Goal: Information Seeking & Learning: Learn about a topic

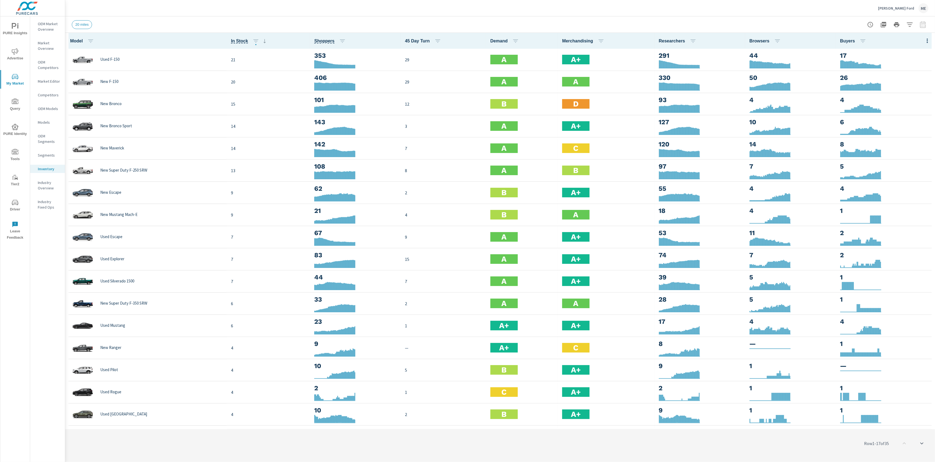
click at [473, 18] on div "20 miles" at bounding box center [500, 24] width 856 height 16
click at [467, 18] on div "20 miles" at bounding box center [500, 24] width 856 height 16
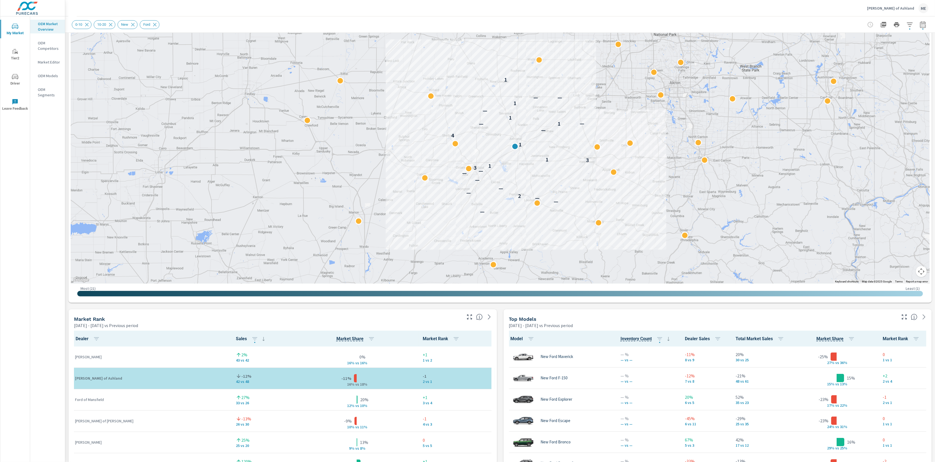
scroll to position [83, 0]
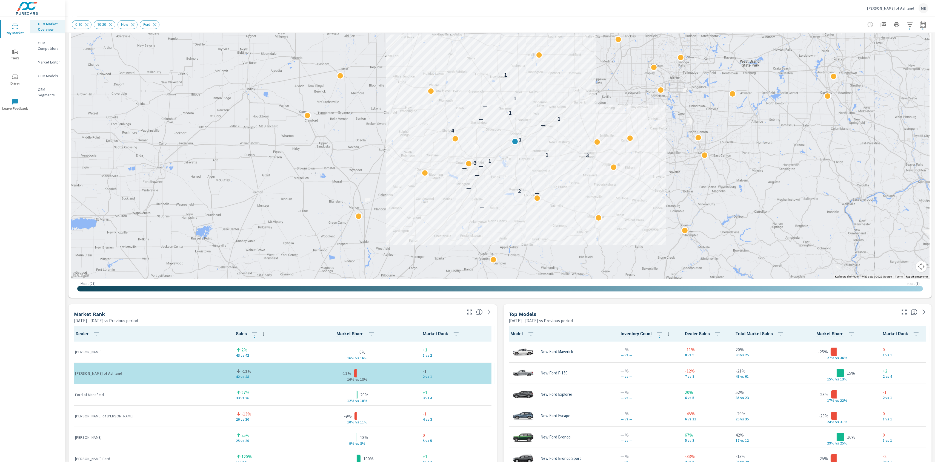
click at [499, 410] on div "Market View Apr 01, 2025 - Jun 30, 2025 vs Previous period ← Move left → Move r…" at bounding box center [499, 419] width 869 height 938
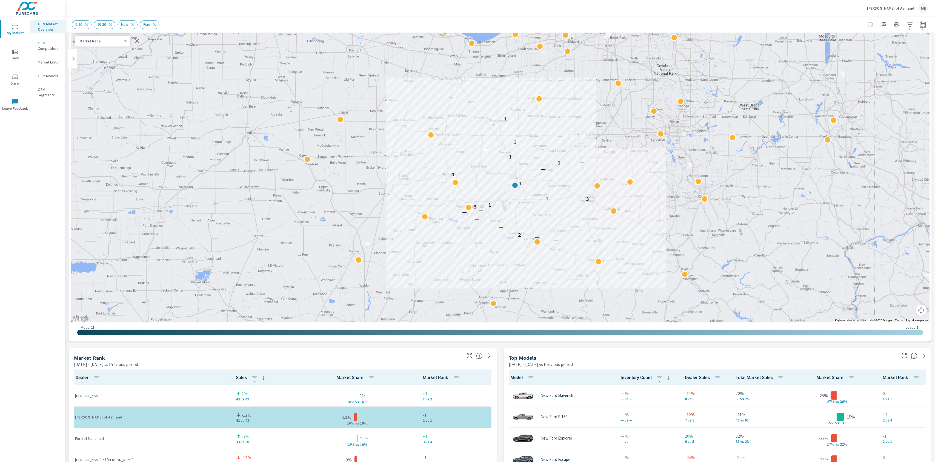
scroll to position [41, 0]
click at [500, 346] on div "Market View Apr 01, 2025 - Jun 30, 2025 vs Previous period ← Move left → Move r…" at bounding box center [499, 461] width 869 height 938
click at [503, 345] on div "Market View Apr 01, 2025 - Jun 30, 2025 vs Previous period ← Move left → Move r…" at bounding box center [499, 461] width 869 height 938
click at [500, 347] on div "Market View Apr 01, 2025 - Jun 30, 2025 vs Previous period ← Move left → Move r…" at bounding box center [499, 461] width 869 height 938
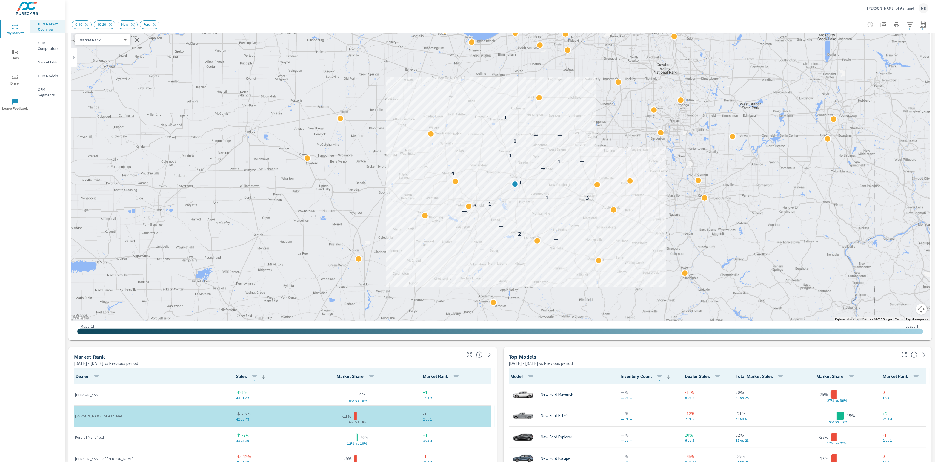
scroll to position [41, 0]
click at [499, 349] on div "Market View Apr 01, 2025 - Jun 30, 2025 vs Previous period ← Move left → Move r…" at bounding box center [499, 461] width 869 height 938
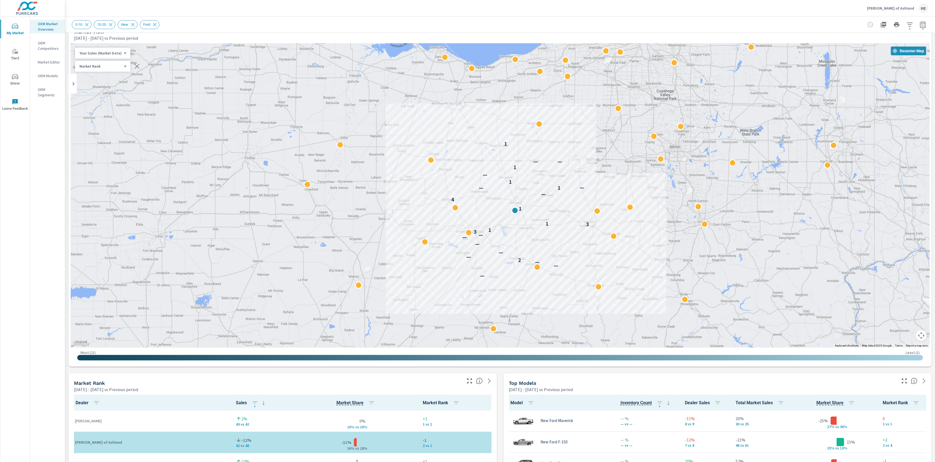
scroll to position [0, 0]
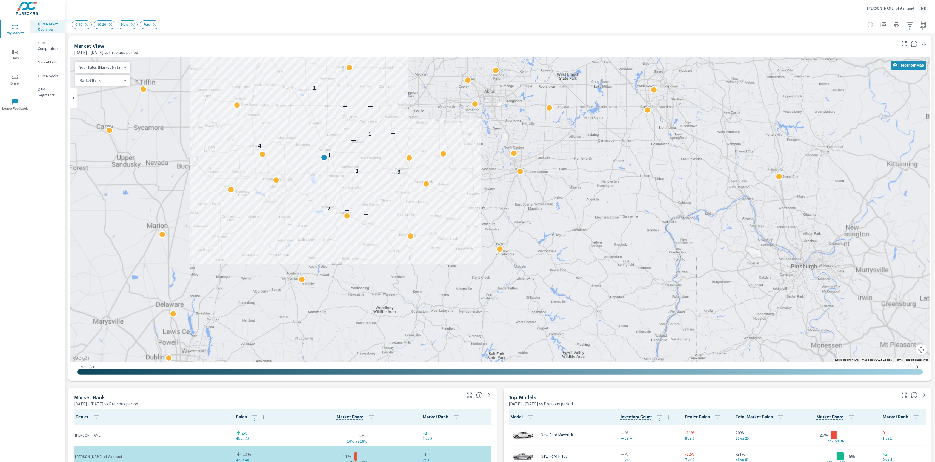
drag, startPoint x: 716, startPoint y: 232, endPoint x: 907, endPoint y: 259, distance: 193.4
click at [915, 259] on div "— — — 2 — 3 1 1 4 — 1 — — — 1 2" at bounding box center [500, 210] width 858 height 305
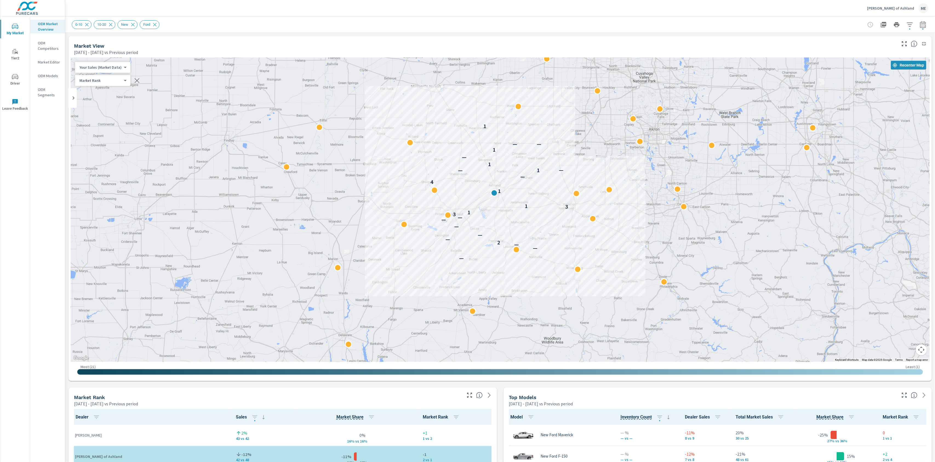
drag, startPoint x: 590, startPoint y: 156, endPoint x: 575, endPoint y: 169, distance: 19.7
click at [575, 169] on div "— — — 2 — — — — — 3 1 3 1 1 4 — 1 — — 1 — 1 — — 1" at bounding box center [500, 210] width 858 height 305
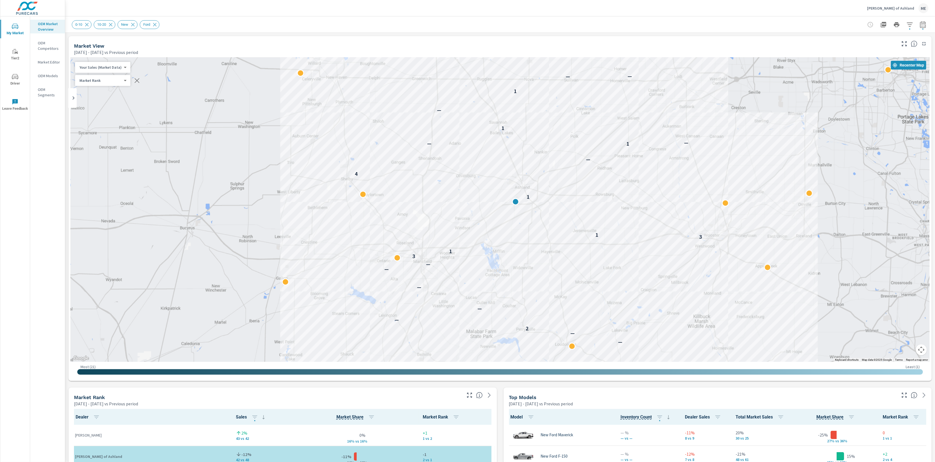
drag, startPoint x: 552, startPoint y: 198, endPoint x: 611, endPoint y: 216, distance: 62.1
click at [611, 216] on div "— — — 2 — — — — — 3 1 3 1 1 4 — 1 — — 1 — 1 — — 1" at bounding box center [500, 210] width 858 height 305
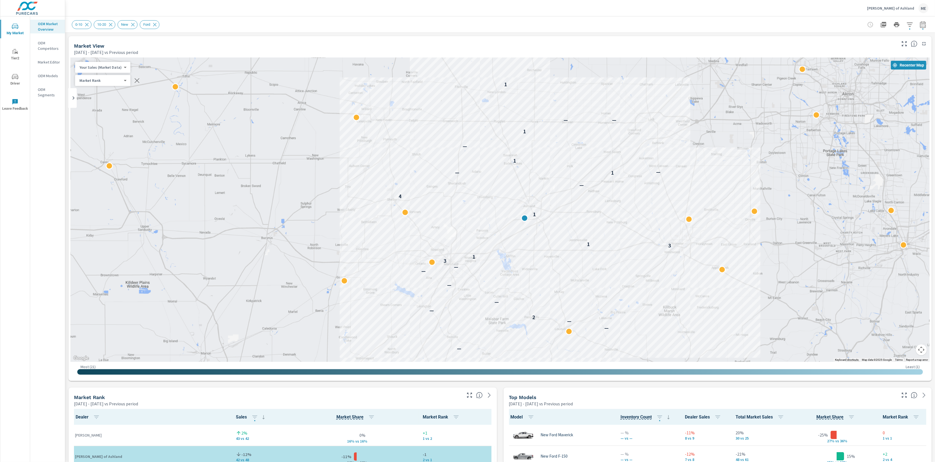
drag, startPoint x: 561, startPoint y: 208, endPoint x: 581, endPoint y: 226, distance: 27.4
click at [581, 226] on div "— — — 2 — — — — — 3 1 3 1 1 4 — 1 — — 1 — 1 — — 1" at bounding box center [500, 210] width 858 height 305
click at [532, 26] on div "0-10 10-20 New Ford" at bounding box center [462, 24] width 780 height 9
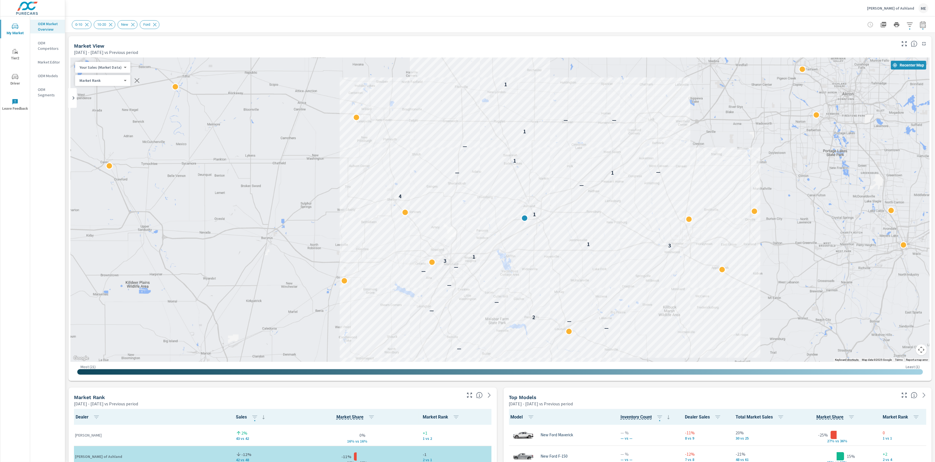
click at [326, 37] on div "Market View Apr 01, 2025 - Jun 30, 2025 vs Previous period" at bounding box center [482, 45] width 829 height 19
click at [108, 67] on body "My Market Tier2 Driver Leave Feedback OEM Market Overview OEM Competitors Marke…" at bounding box center [467, 231] width 935 height 462
click at [105, 84] on li "Total Market Sales" at bounding box center [101, 85] width 53 height 9
click at [93, 66] on body "My Market Tier2 Driver Leave Feedback OEM Market Overview OEM Competitors Marke…" at bounding box center [467, 231] width 935 height 462
click at [114, 53] on li "Your Sales (Market Data)" at bounding box center [101, 49] width 53 height 9
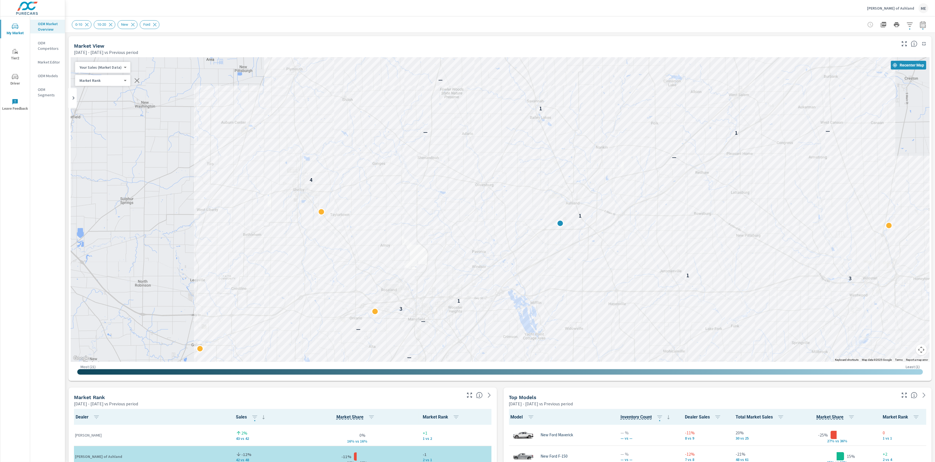
drag, startPoint x: 633, startPoint y: 242, endPoint x: 828, endPoint y: 273, distance: 197.4
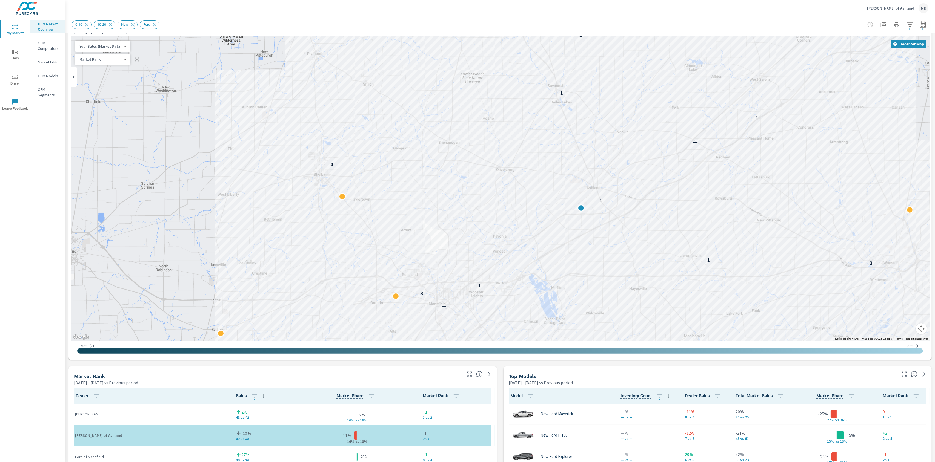
drag, startPoint x: 498, startPoint y: 414, endPoint x: 499, endPoint y: 410, distance: 3.9
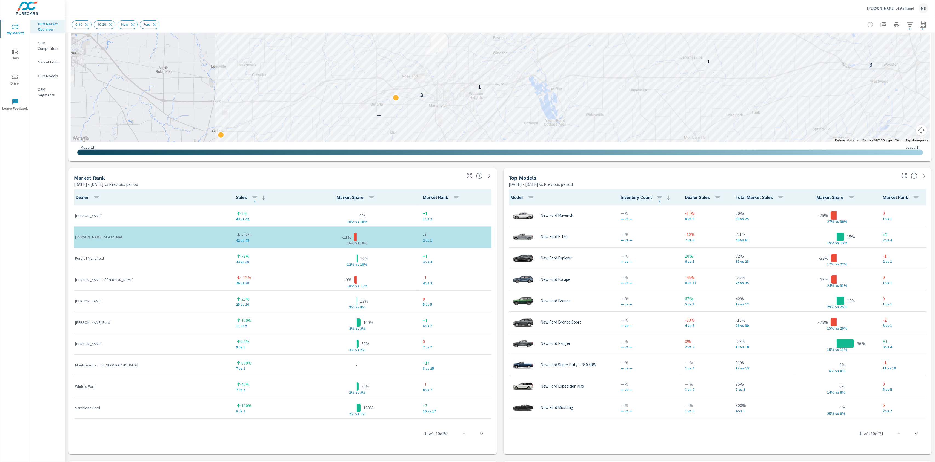
scroll to position [219, 0]
click at [37, 252] on div "OEM Market Overview OEM Competitors Market Editor OEM Models OEM Segments" at bounding box center [47, 239] width 35 height 446
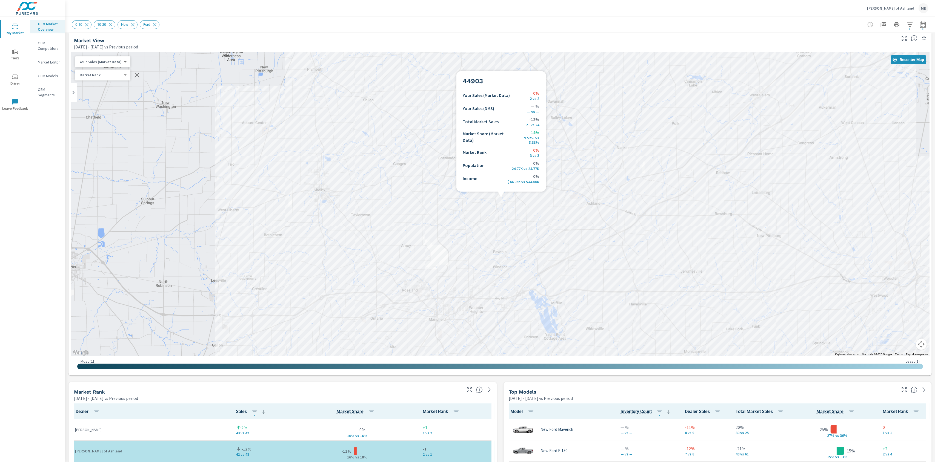
scroll to position [0, 0]
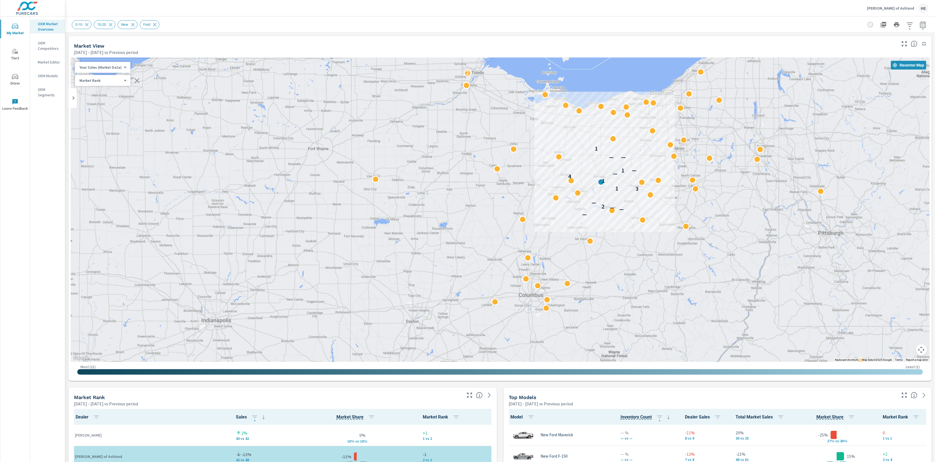
drag, startPoint x: 643, startPoint y: 319, endPoint x: 613, endPoint y: 247, distance: 77.7
click at [613, 247] on div "— — — 2 — 3 1 1 4 — 1 — — — 1 2" at bounding box center [823, 356] width 701 height 394
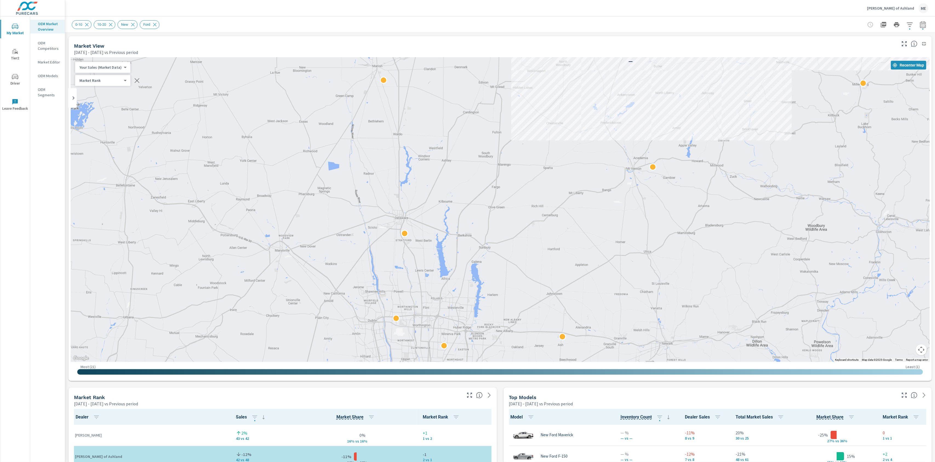
drag, startPoint x: 843, startPoint y: 147, endPoint x: 819, endPoint y: 180, distance: 41.0
click at [819, 180] on div "— — — 2 — — — — — 3 1 3 1 1 4 — 1 — —" at bounding box center [500, 210] width 858 height 305
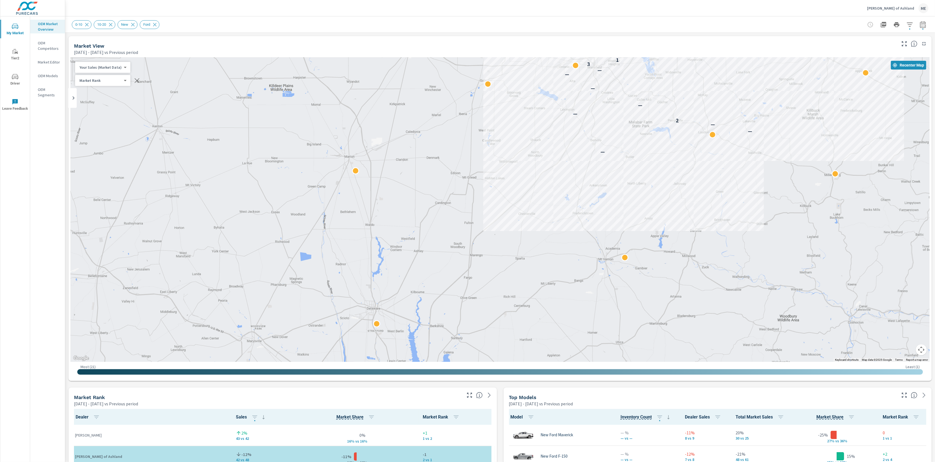
drag, startPoint x: 719, startPoint y: 176, endPoint x: 690, endPoint y: 268, distance: 96.4
click at [690, 268] on div "— — — 2 — — — — — 3 1 3 1 1 4 — 1 — — 1 —" at bounding box center [500, 210] width 858 height 305
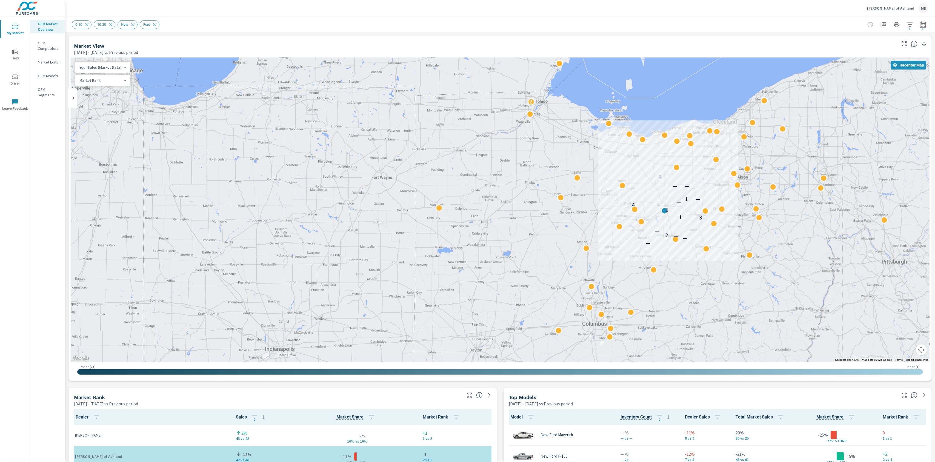
drag, startPoint x: 723, startPoint y: 235, endPoint x: 672, endPoint y: 239, distance: 51.1
click at [672, 239] on div "— — — 2 — 3 1 1 4 — 1 — — — 1 2" at bounding box center [826, 409] width 701 height 394
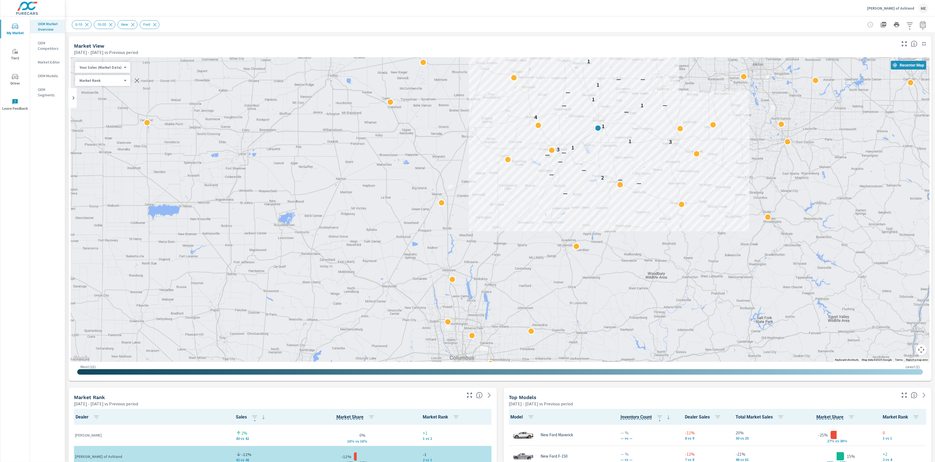
drag, startPoint x: 650, startPoint y: 231, endPoint x: 650, endPoint y: 164, distance: 66.8
click at [650, 164] on div "— — — 2 — — — — — 3 1 3 1 1 4 — 1 — — 1 — 1 — — 1" at bounding box center [850, 342] width 701 height 394
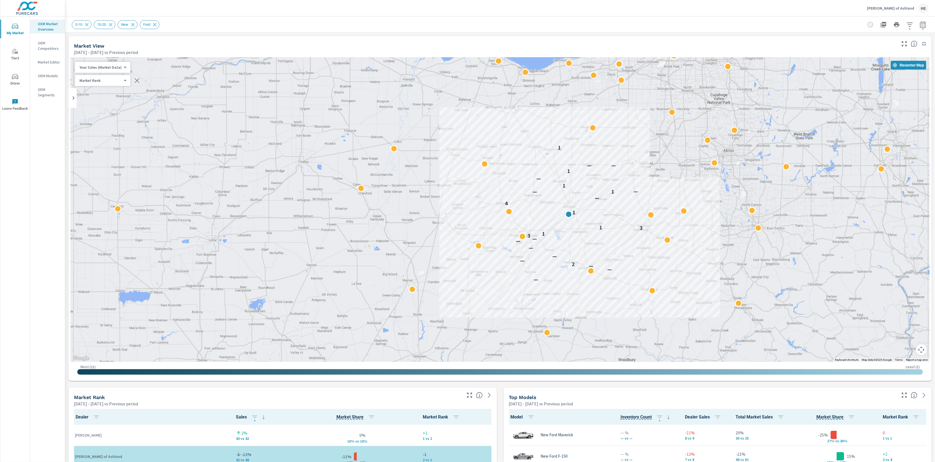
drag, startPoint x: 635, startPoint y: 224, endPoint x: 627, endPoint y: 253, distance: 30.1
click at [627, 253] on div "— — — 2 — — — — — 3 1 3 1 1 4 — 1 — — 1 — 1 — — 1" at bounding box center [500, 210] width 858 height 305
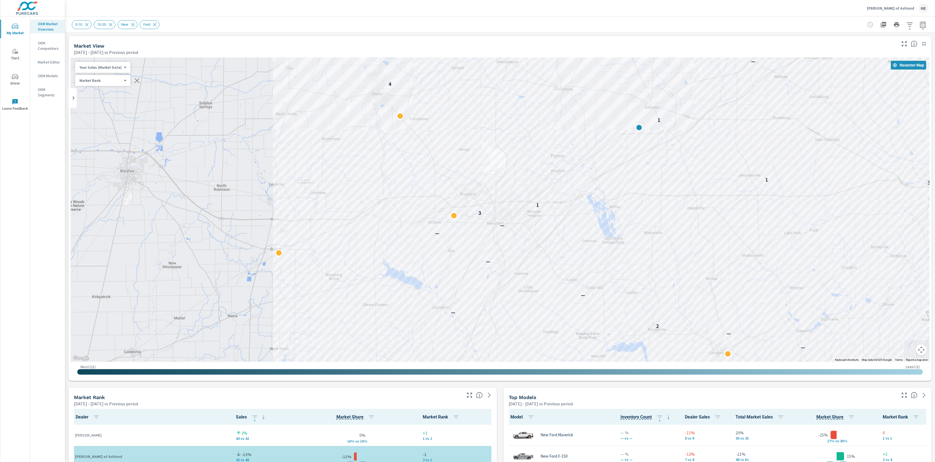
drag, startPoint x: 378, startPoint y: 255, endPoint x: 649, endPoint y: 286, distance: 272.9
click at [649, 286] on div "— — — 2 — — — — — 3 1 3 1 1 4 — 1 — — 1 — 1 — —" at bounding box center [500, 210] width 858 height 305
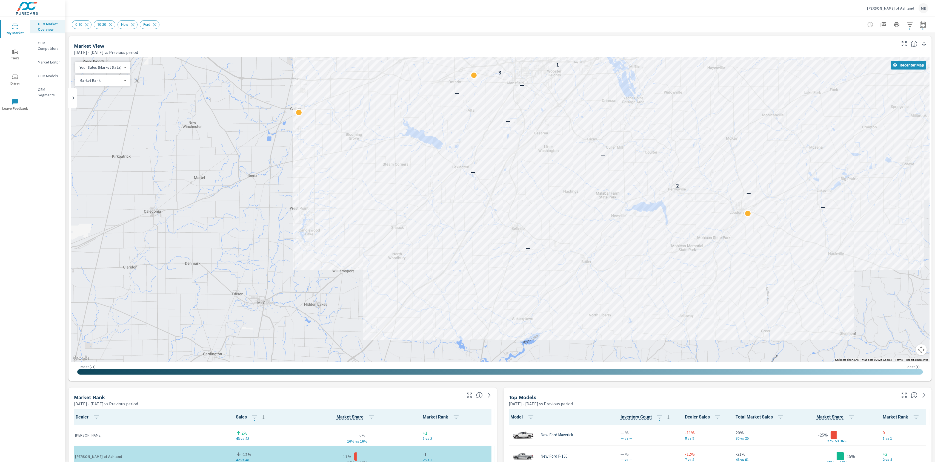
drag, startPoint x: 605, startPoint y: 229, endPoint x: 605, endPoint y: 92, distance: 137.5
click at [605, 92] on div "— — — 2 — — — — — 3 1 3 1 1 4 — 1 — — 1 — 1 — — 1" at bounding box center [850, 274] width 701 height 394
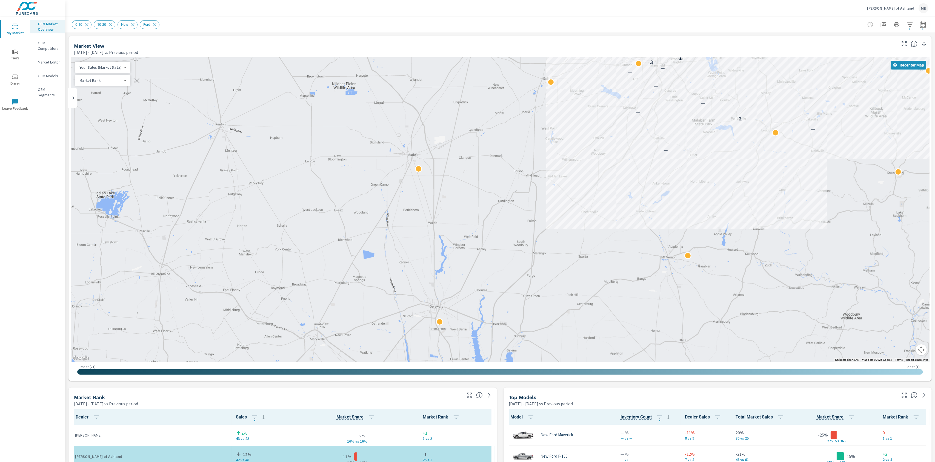
drag, startPoint x: 572, startPoint y: 91, endPoint x: 665, endPoint y: 28, distance: 112.1
click at [752, 59] on div "— — — 2 — — — — — 3 1 3 1 1 4 — 1 — — 1 — 1 — — 1" at bounding box center [500, 210] width 858 height 305
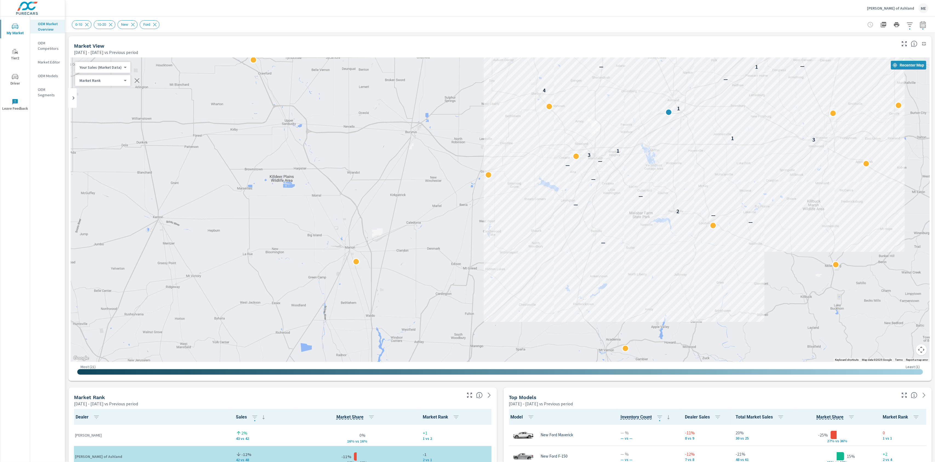
drag, startPoint x: 676, startPoint y: 249, endPoint x: 613, endPoint y: 343, distance: 112.8
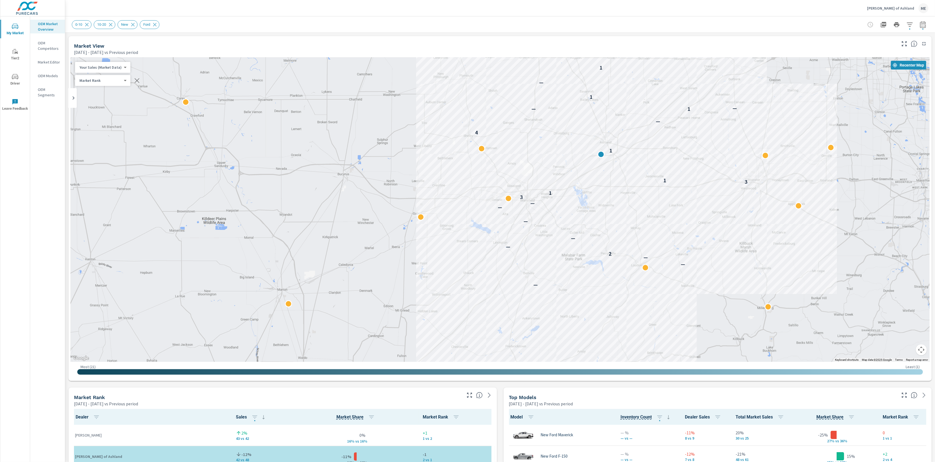
drag, startPoint x: 798, startPoint y: 212, endPoint x: 729, endPoint y: 254, distance: 80.8
click at [729, 254] on div "— — — 2 — — — — — 3 1 3 1 1 4 — 1 — — 1 — 1 — — 1" at bounding box center [782, 449] width 701 height 394
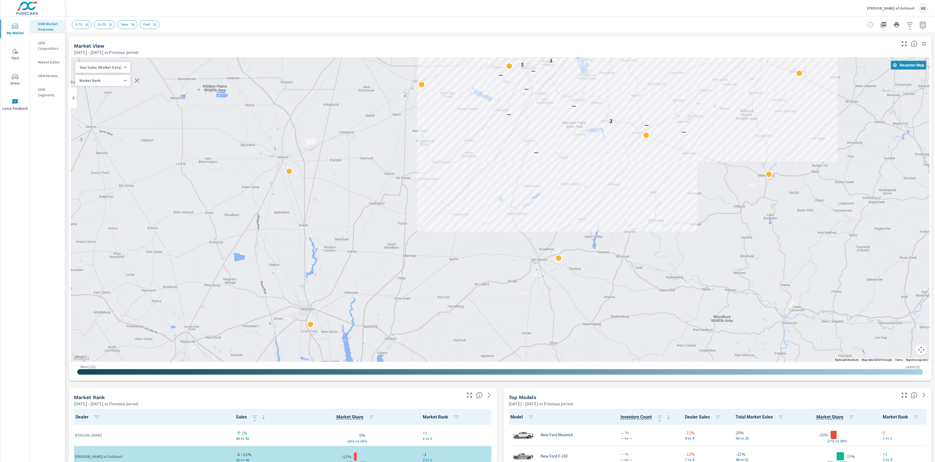
drag, startPoint x: 708, startPoint y: 303, endPoint x: 710, endPoint y: 166, distance: 136.7
click at [710, 166] on div "— — — 2 — — — — — 3 1 3 1 1 4 — 1 — — 1 — 1 — — 1" at bounding box center [852, 272] width 701 height 394
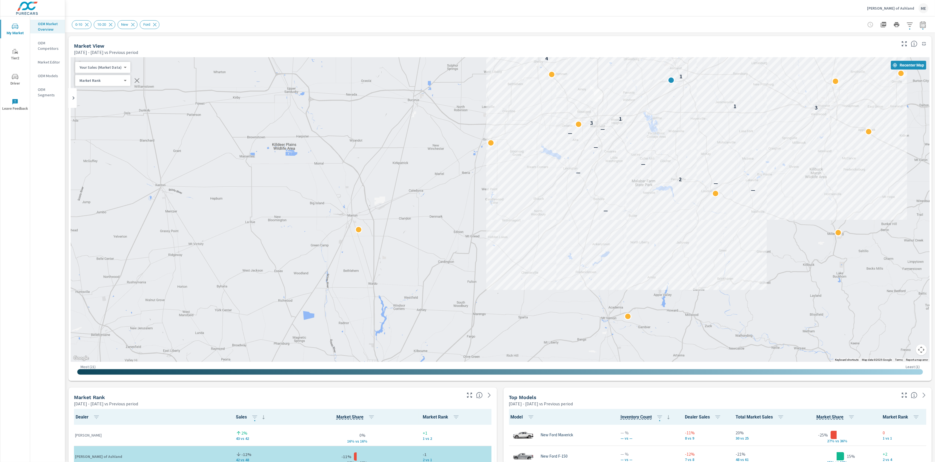
drag, startPoint x: 563, startPoint y: 192, endPoint x: 634, endPoint y: 252, distance: 93.3
click at [634, 252] on div "— — — 2 — — — — — 3 1 3 1 1 4 — 1 — — 1 — 1 — — 1" at bounding box center [500, 210] width 858 height 305
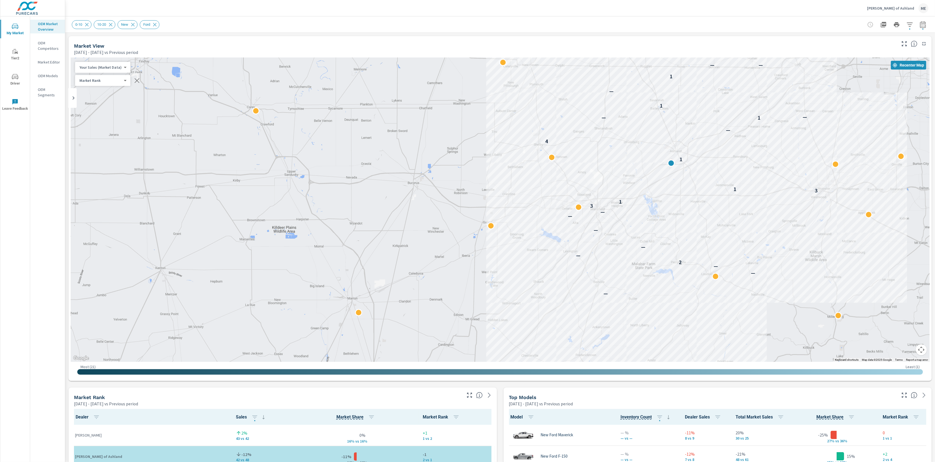
drag, startPoint x: 581, startPoint y: 105, endPoint x: 581, endPoint y: 202, distance: 96.9
click at [581, 202] on div "— — — 2 — — — — — 3 1 3 1 1 4 — 1 — — 1 — 1 — — 1" at bounding box center [500, 210] width 858 height 305
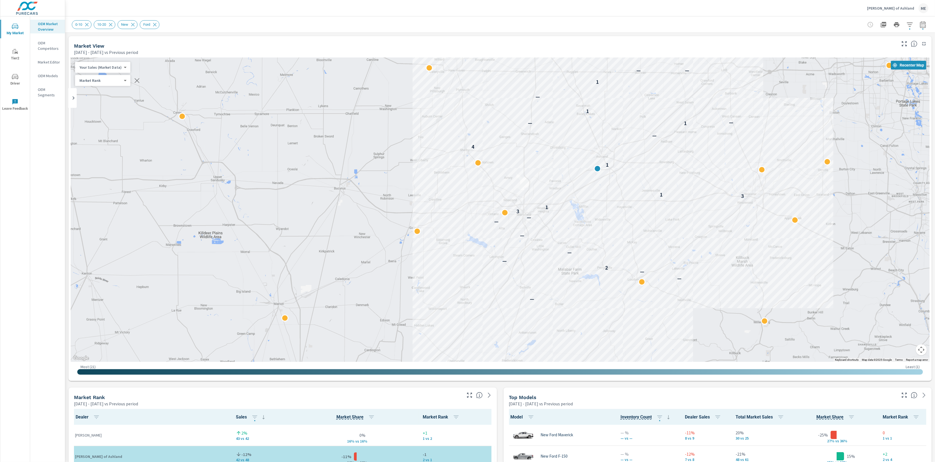
drag, startPoint x: 798, startPoint y: 312, endPoint x: 722, endPoint y: 301, distance: 76.9
click at [722, 301] on div "— — — 2 — — — — — 3 1 3 1 1 4 — 1 — — 1 — 1 — — 1" at bounding box center [776, 397] width 701 height 394
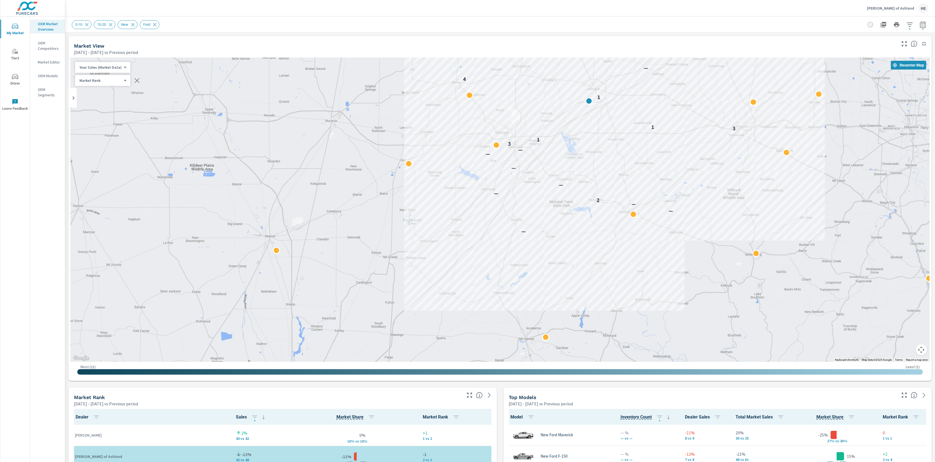
drag, startPoint x: 673, startPoint y: 330, endPoint x: 548, endPoint y: 316, distance: 124.9
click at [662, 263] on div "— — — 2 — — — — — 3 1 3 1 1 4 — 1 — — 1 — 1 — — 1" at bounding box center [843, 340] width 701 height 394
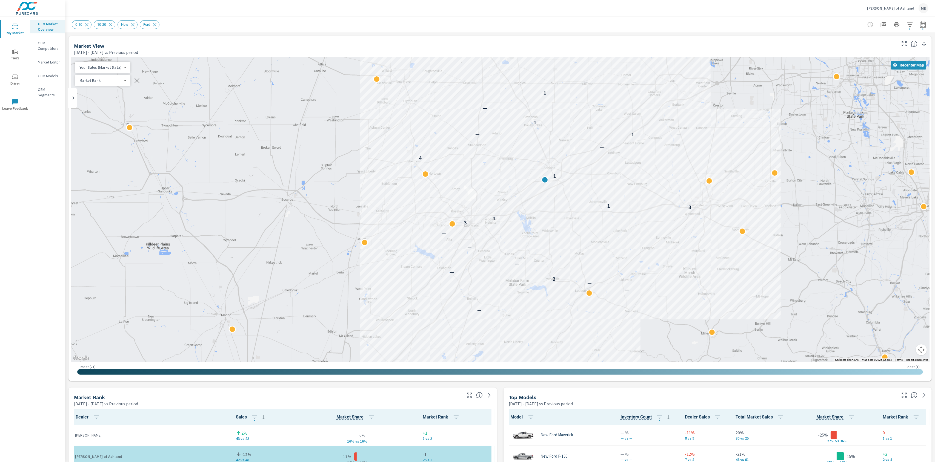
drag, startPoint x: 768, startPoint y: 242, endPoint x: 763, endPoint y: 290, distance: 49.0
click at [763, 290] on div "— — — 2 — — — — — 3 1 3 1 1 4 — 1 — — 1 — 1 — — 1" at bounding box center [845, 451] width 701 height 394
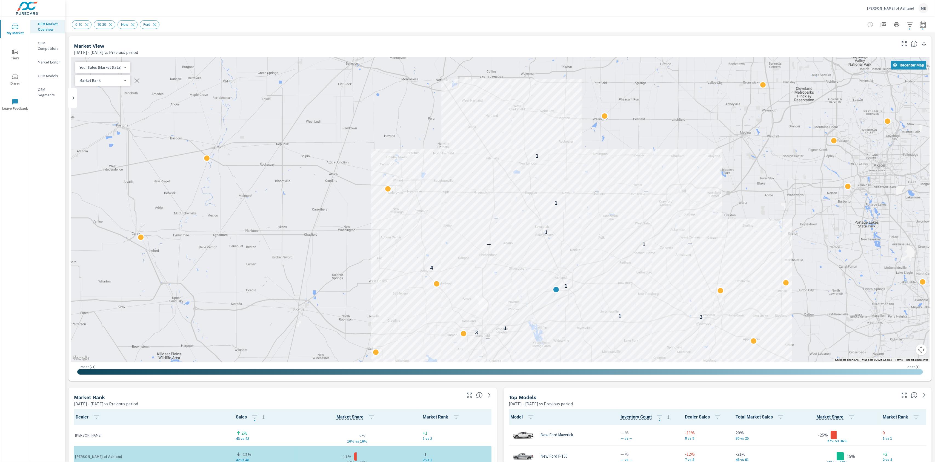
drag, startPoint x: 741, startPoint y: 162, endPoint x: 752, endPoint y: 274, distance: 112.8
click at [752, 274] on div "— — — 2 — — — — — 3 1 3 1 1 4 — 1 — — 1 — 1 — — 1" at bounding box center [500, 210] width 858 height 305
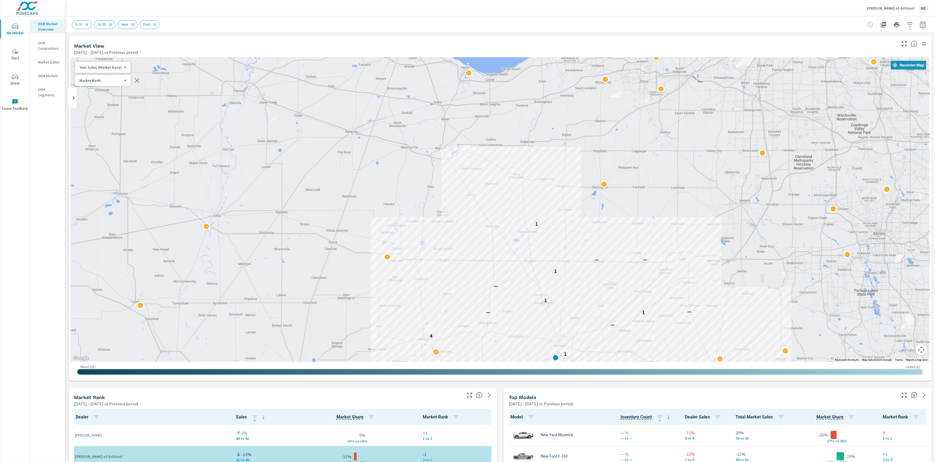
drag, startPoint x: 711, startPoint y: 145, endPoint x: 710, endPoint y: 214, distance: 68.7
click at [710, 214] on div "— — — 2 — — — — — 3 1 3 1 1 4 — 1 — — 1 — 1 — — 1" at bounding box center [500, 210] width 858 height 305
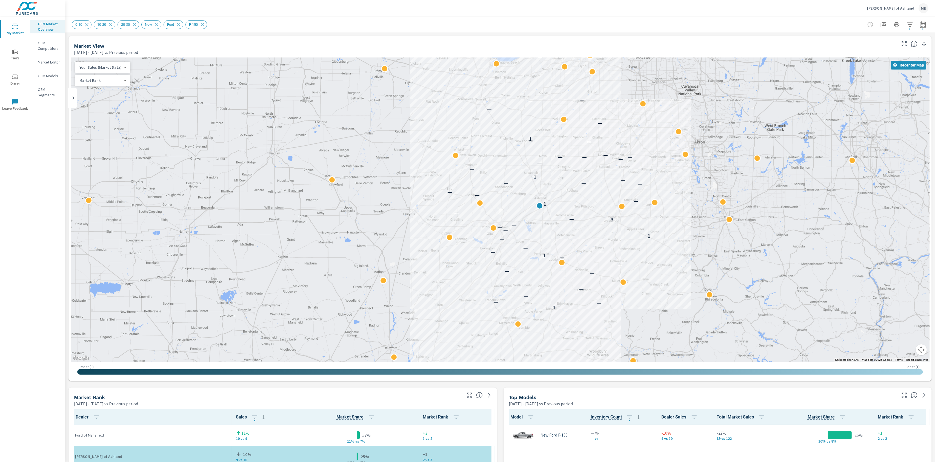
scroll to position [0, 0]
click at [112, 65] on body "My Market Tier2 Driver Leave Feedback OEM Market Overview OEM Competitors Marke…" at bounding box center [467, 231] width 935 height 462
click at [105, 84] on li "Total Market Sales" at bounding box center [101, 85] width 53 height 9
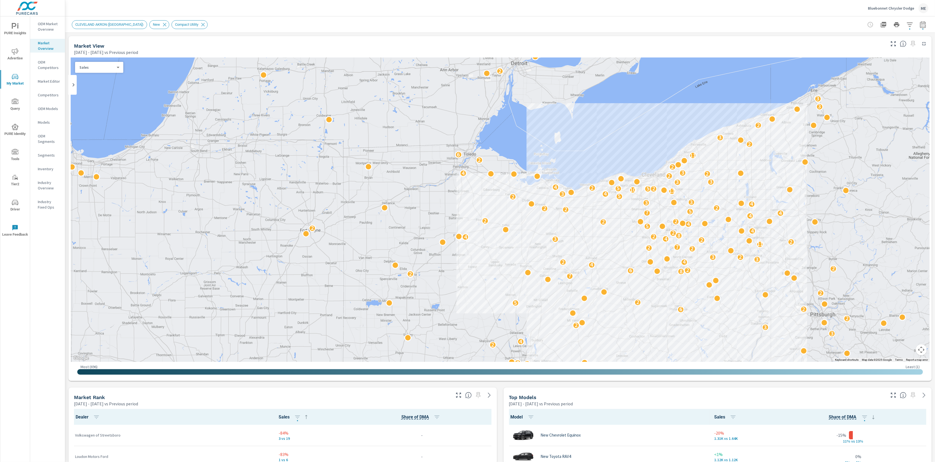
scroll to position [0, 0]
click at [909, 23] on icon "button" at bounding box center [909, 24] width 7 height 7
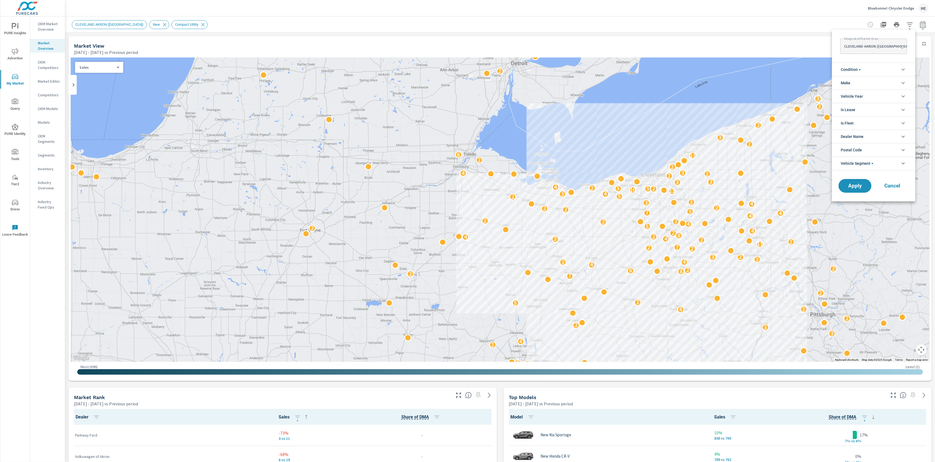
scroll to position [12, 0]
click at [868, 165] on span "Vehicle Segment" at bounding box center [856, 163] width 32 height 13
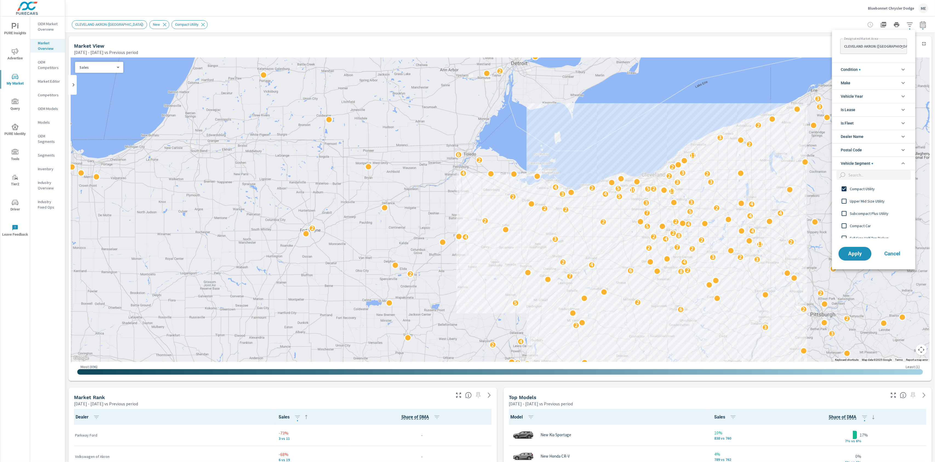
scroll to position [0, 0]
click at [860, 188] on span "Compact Utility" at bounding box center [879, 189] width 60 height 7
click at [863, 176] on input "filter options" at bounding box center [878, 175] width 65 height 10
type input "full"
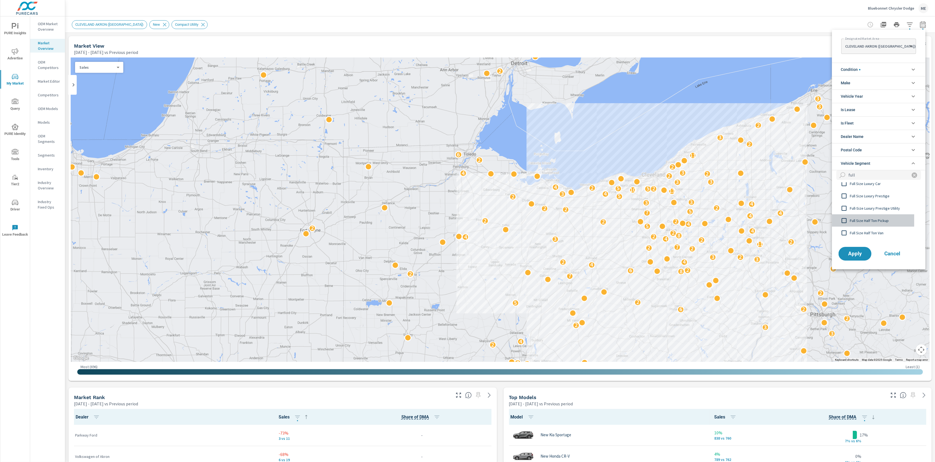
click at [883, 222] on span "Full Size Half Ton Pickup" at bounding box center [879, 220] width 60 height 7
click at [860, 253] on span "Apply" at bounding box center [854, 253] width 22 height 5
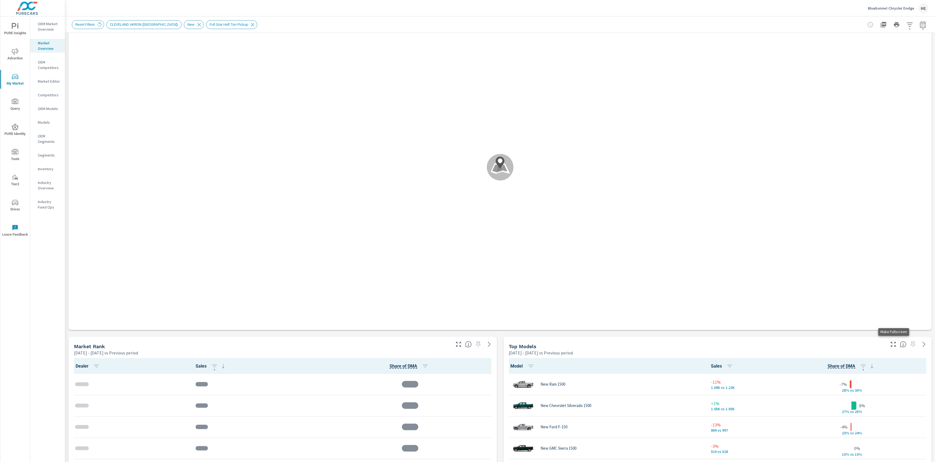
scroll to position [43, 0]
click at [892, 346] on icon "button" at bounding box center [893, 344] width 7 height 7
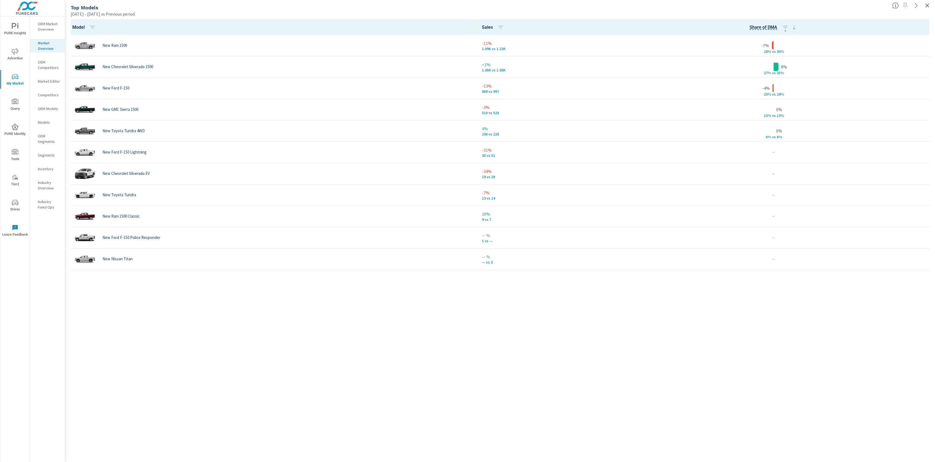
click at [929, 4] on icon "button" at bounding box center [927, 5] width 7 height 7
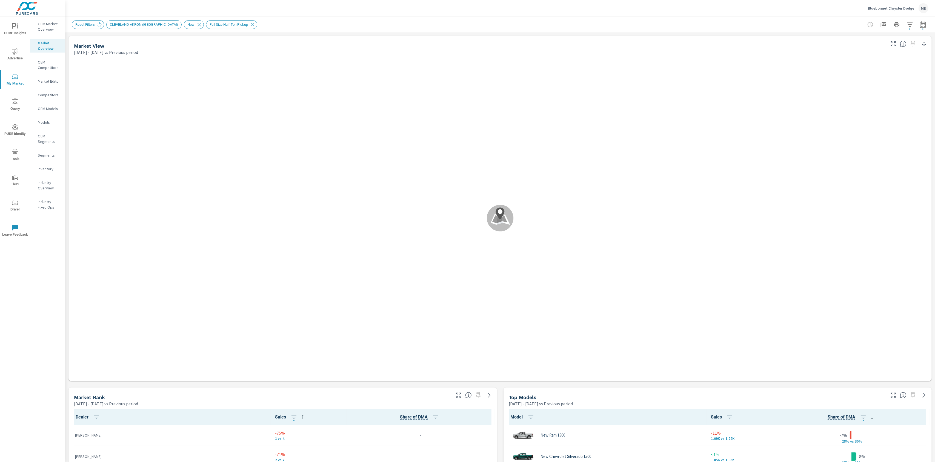
scroll to position [0, 0]
click at [910, 25] on icon "button" at bounding box center [909, 24] width 7 height 7
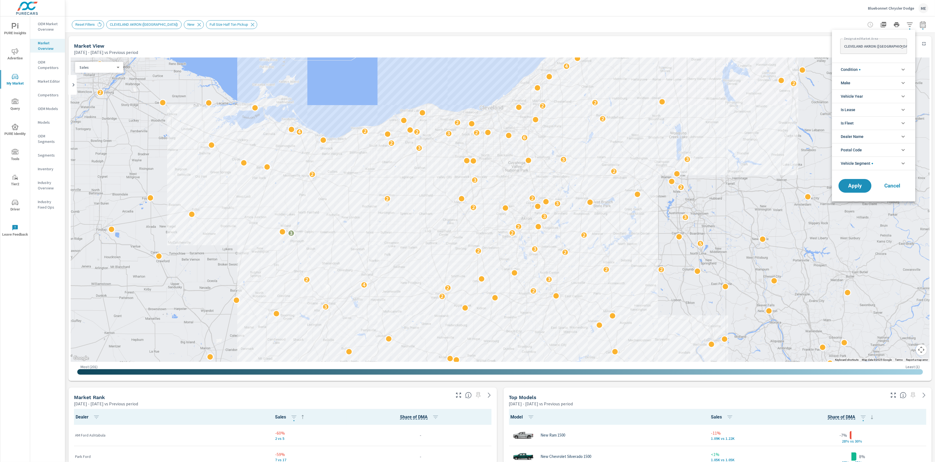
click at [860, 162] on span "Vehicle Segment" at bounding box center [856, 163] width 32 height 13
click at [863, 190] on span "Compact Utility" at bounding box center [879, 189] width 60 height 7
click at [860, 232] on span "Full Size Half Ton Pickup" at bounding box center [879, 232] width 60 height 7
click at [856, 254] on span "Apply" at bounding box center [854, 253] width 22 height 5
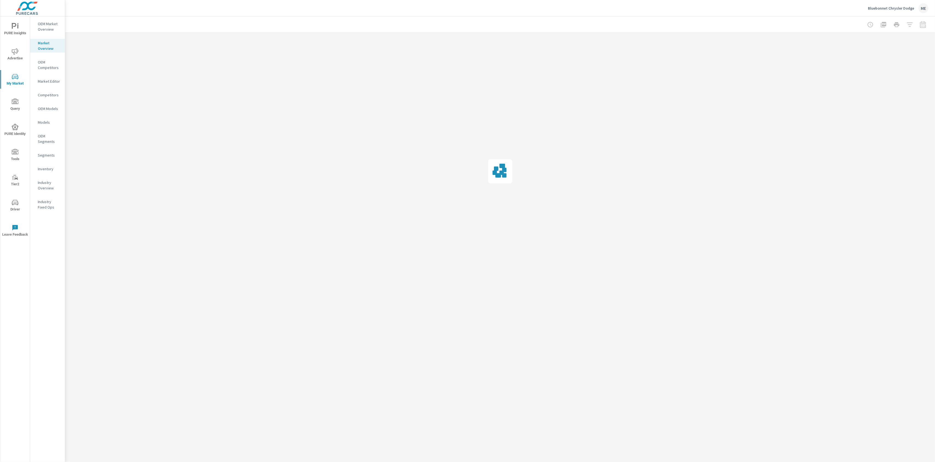
click at [499, 421] on div at bounding box center [499, 239] width 869 height 446
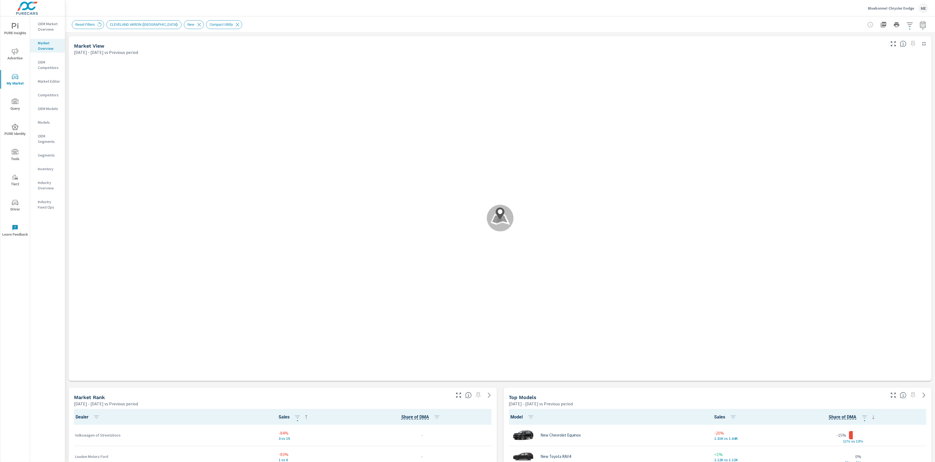
scroll to position [0, 0]
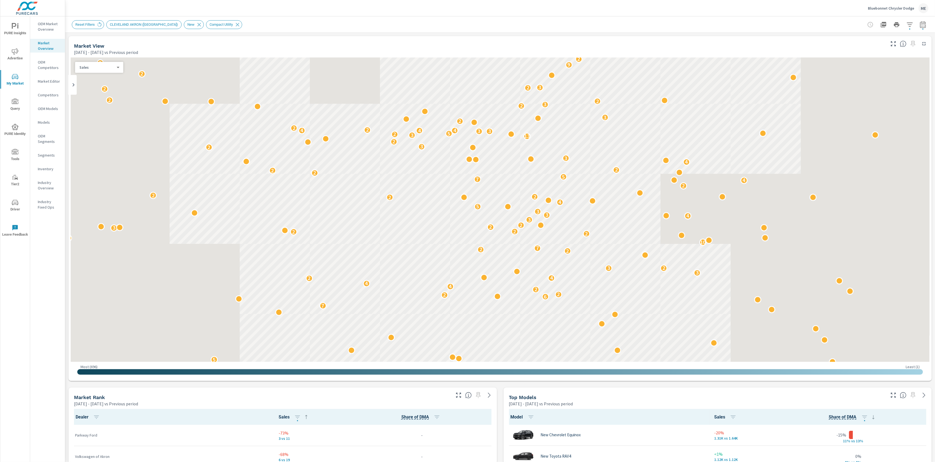
click at [892, 396] on icon "button" at bounding box center [893, 395] width 7 height 7
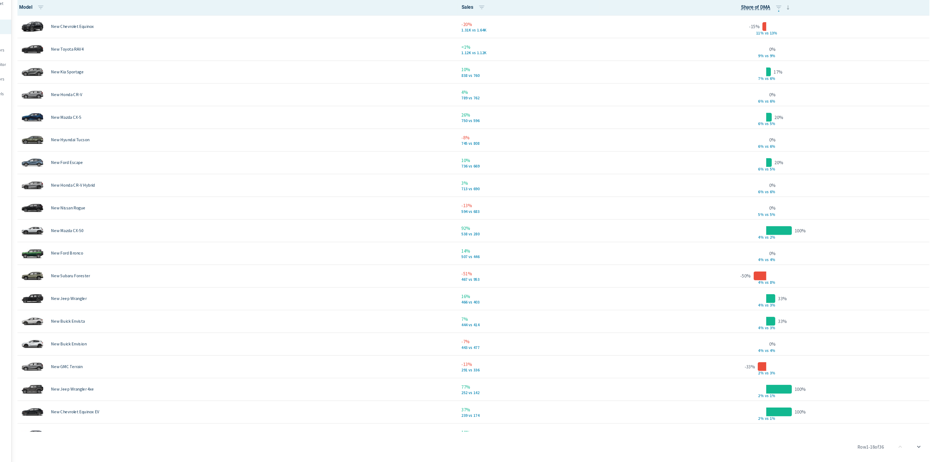
click at [593, 27] on th "Sales" at bounding box center [551, 27] width 134 height 16
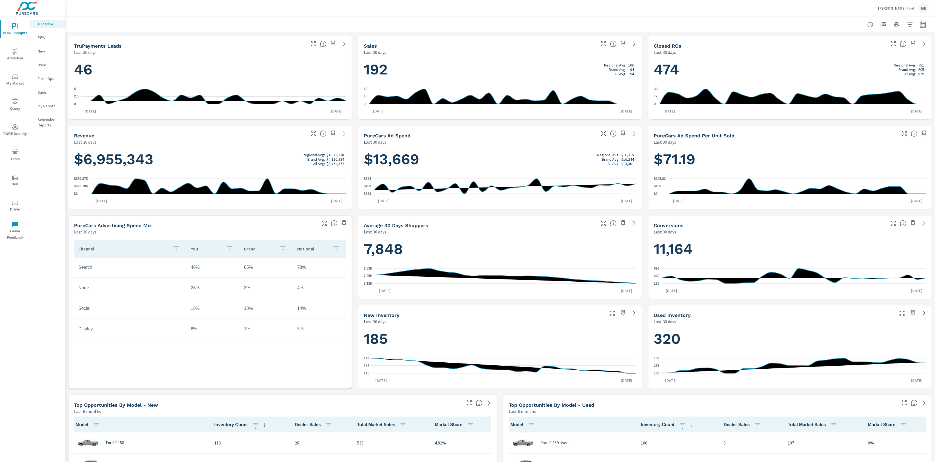
scroll to position [0, 0]
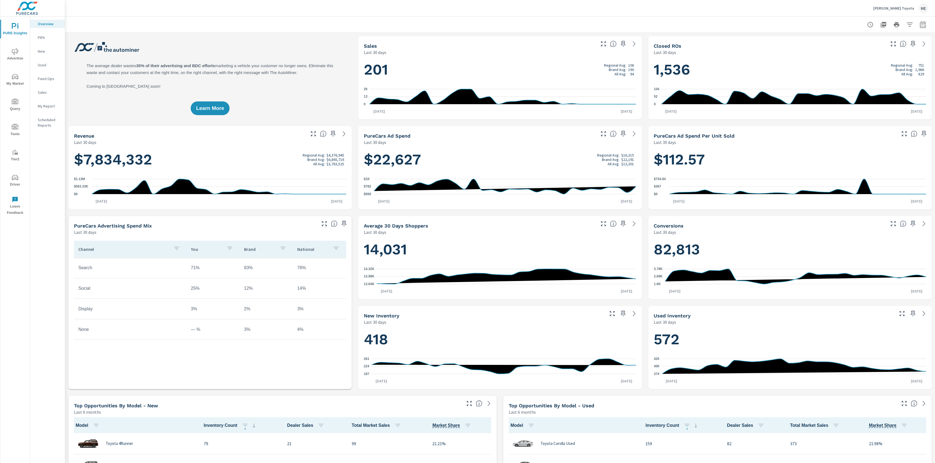
scroll to position [0, 0]
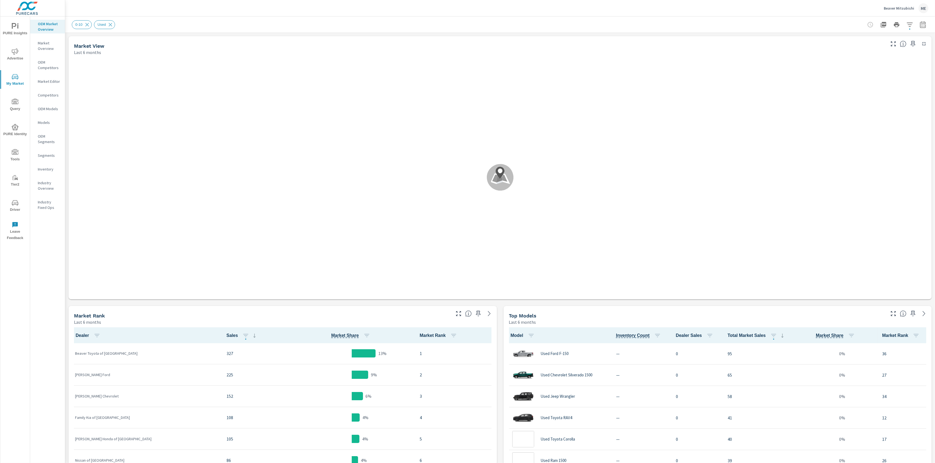
scroll to position [0, 0]
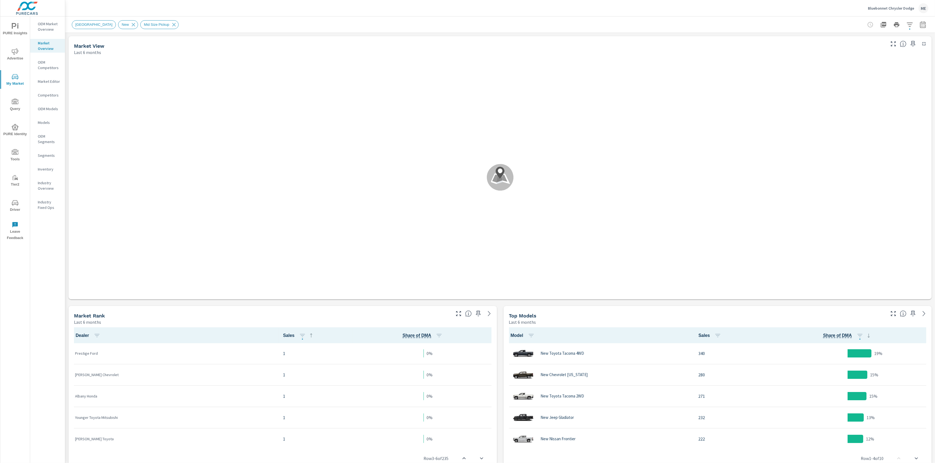
scroll to position [0, 0]
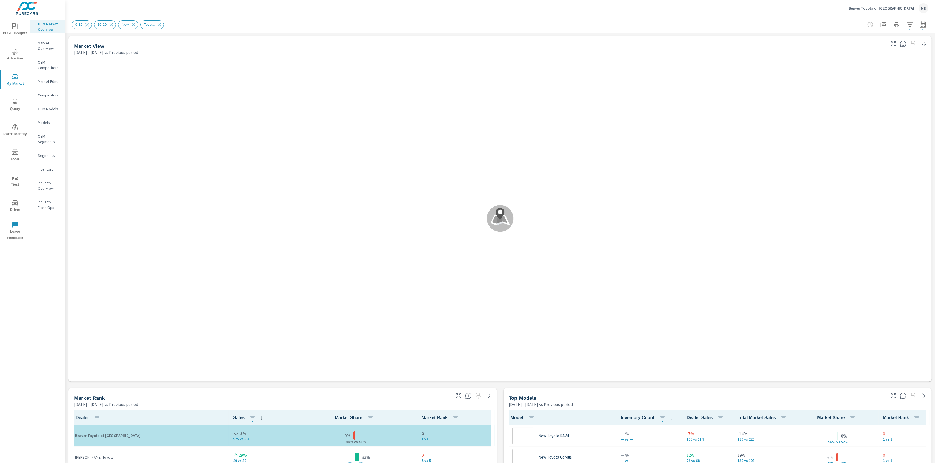
scroll to position [0, 0]
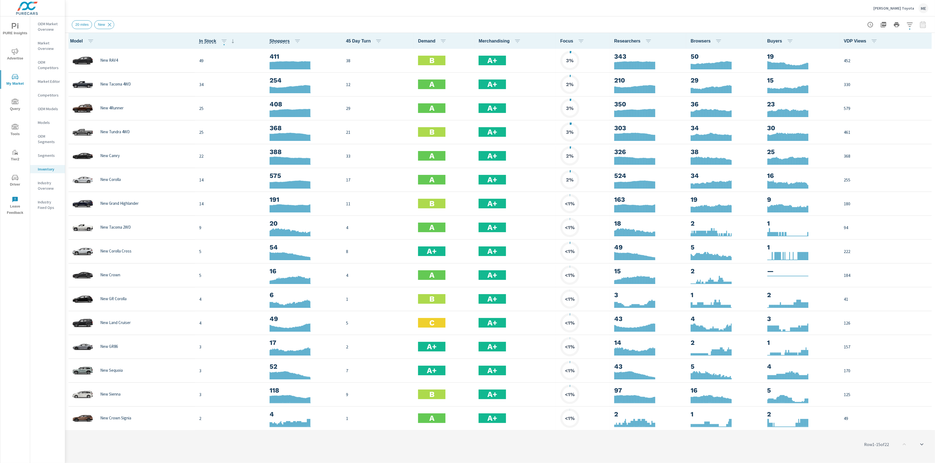
scroll to position [0, 0]
